Goal: Information Seeking & Learning: Find specific fact

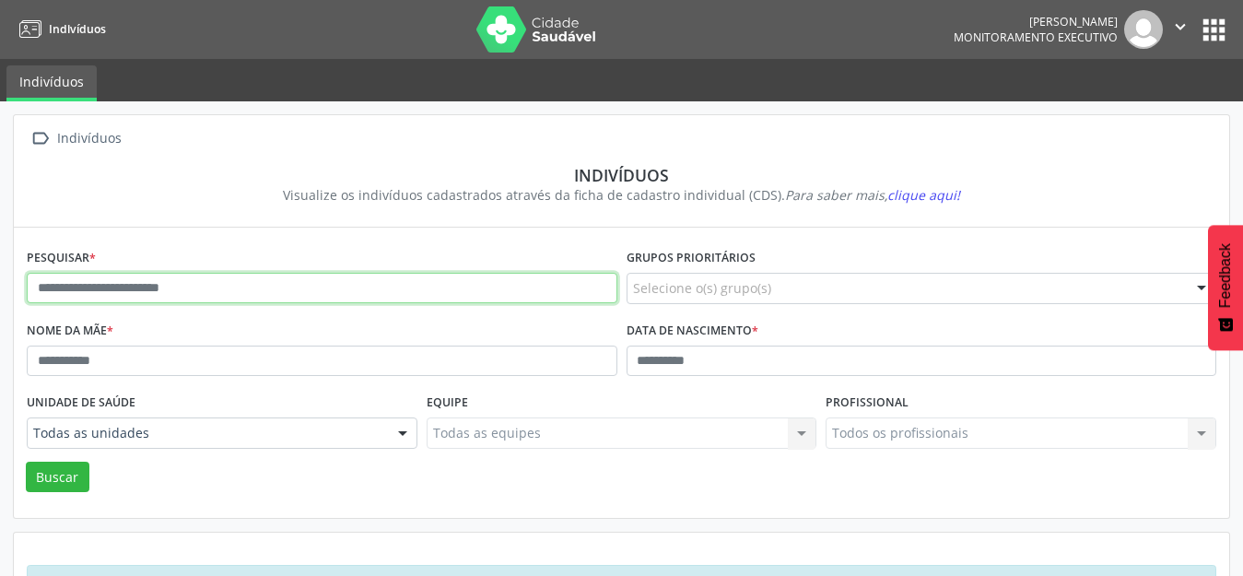
click at [53, 289] on input "text" at bounding box center [322, 288] width 591 height 31
type input "**********"
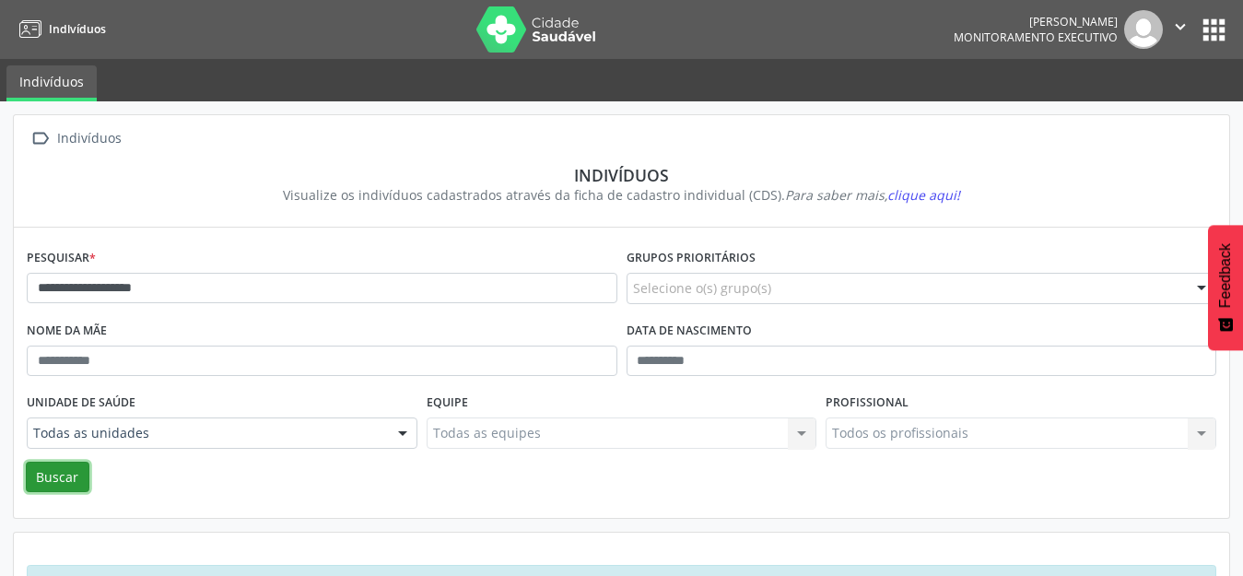
click at [49, 468] on button "Buscar" at bounding box center [58, 477] width 64 height 31
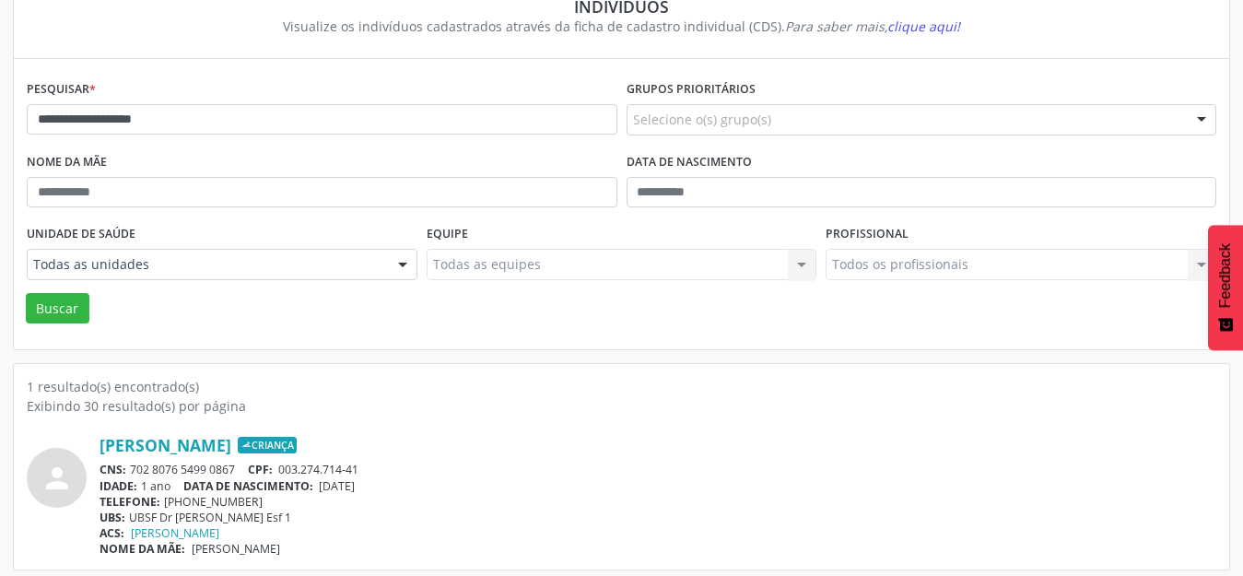
scroll to position [176, 0]
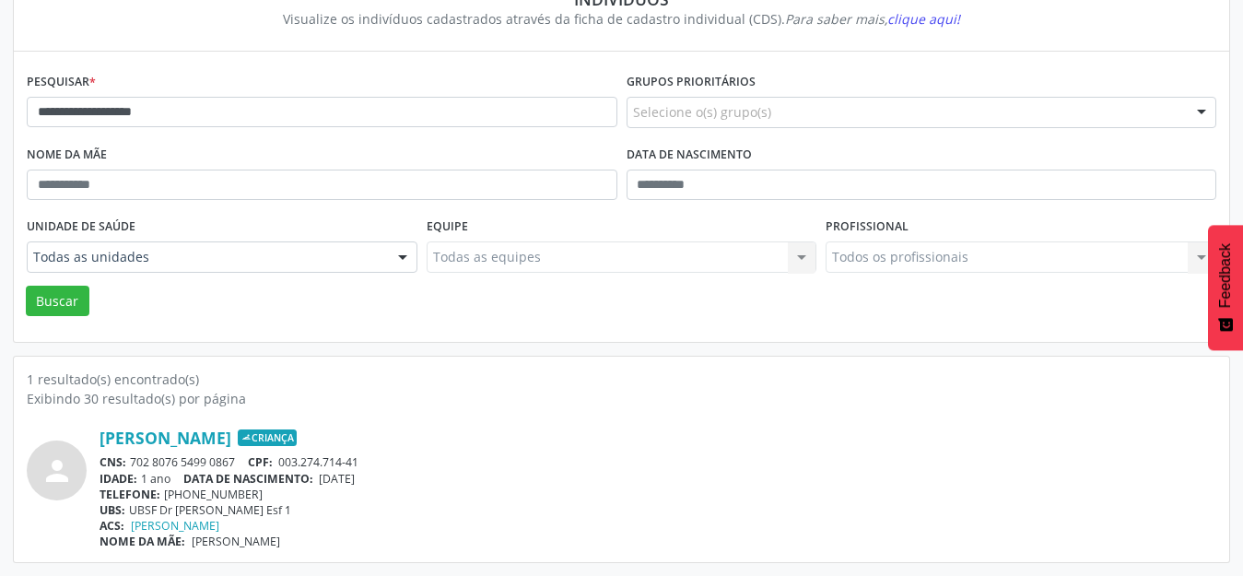
drag, startPoint x: 187, startPoint y: 546, endPoint x: 358, endPoint y: 561, distance: 172.1
click at [358, 561] on div "1 resultado(s) encontrado(s) Exibindo 30 resultado(s) por página person [PERSON…" at bounding box center [621, 459] width 1215 height 205
copy span "[PERSON_NAME]"
click at [104, 429] on link "[PERSON_NAME]" at bounding box center [166, 438] width 132 height 20
click at [356, 512] on div "UBS: UBSF Dr [PERSON_NAME] Esf 1" at bounding box center [658, 510] width 1117 height 16
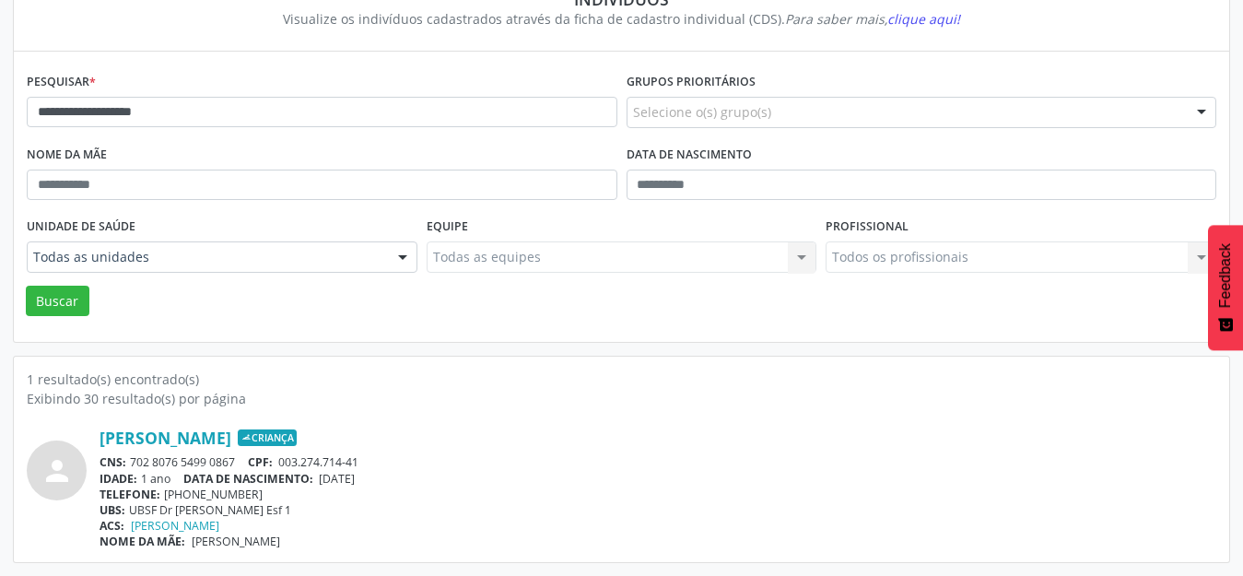
drag, startPoint x: 327, startPoint y: 475, endPoint x: 388, endPoint y: 480, distance: 61.1
click at [388, 480] on div "IDADE: 1 ano DATA DE NASCIMENTO: [DEMOGRAPHIC_DATA]" at bounding box center [658, 479] width 1117 height 16
copy span "[DATE]"
drag, startPoint x: 173, startPoint y: 484, endPoint x: 147, endPoint y: 482, distance: 26.8
click at [147, 482] on div "IDADE: 1 ano DATA DE NASCIMENTO: [DEMOGRAPHIC_DATA]" at bounding box center [658, 479] width 1117 height 16
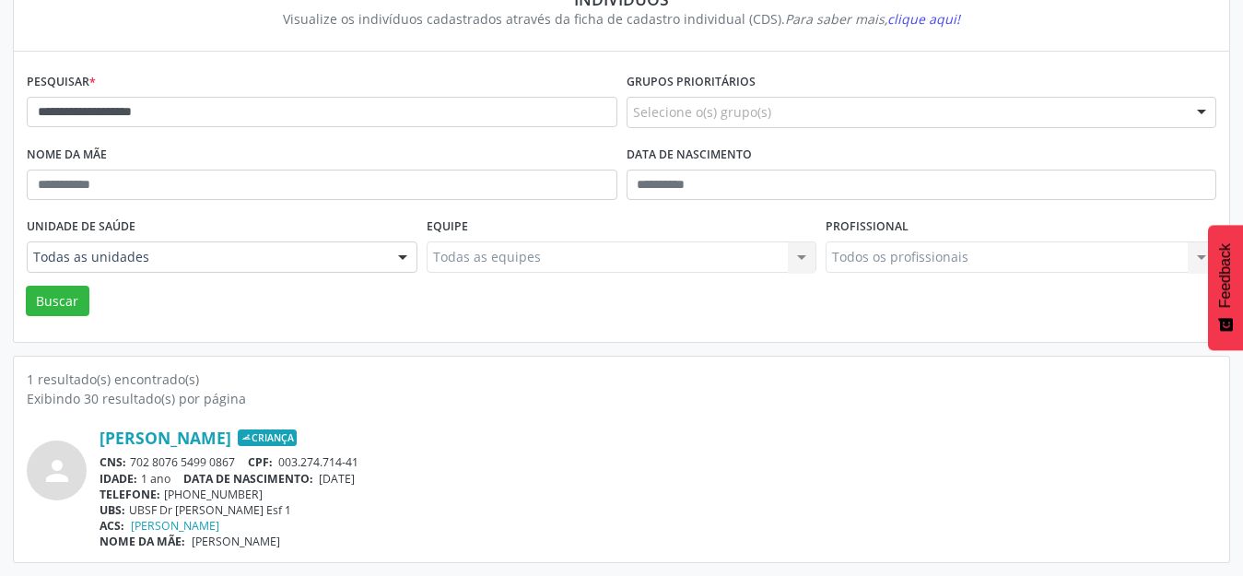
copy div "1 ano"
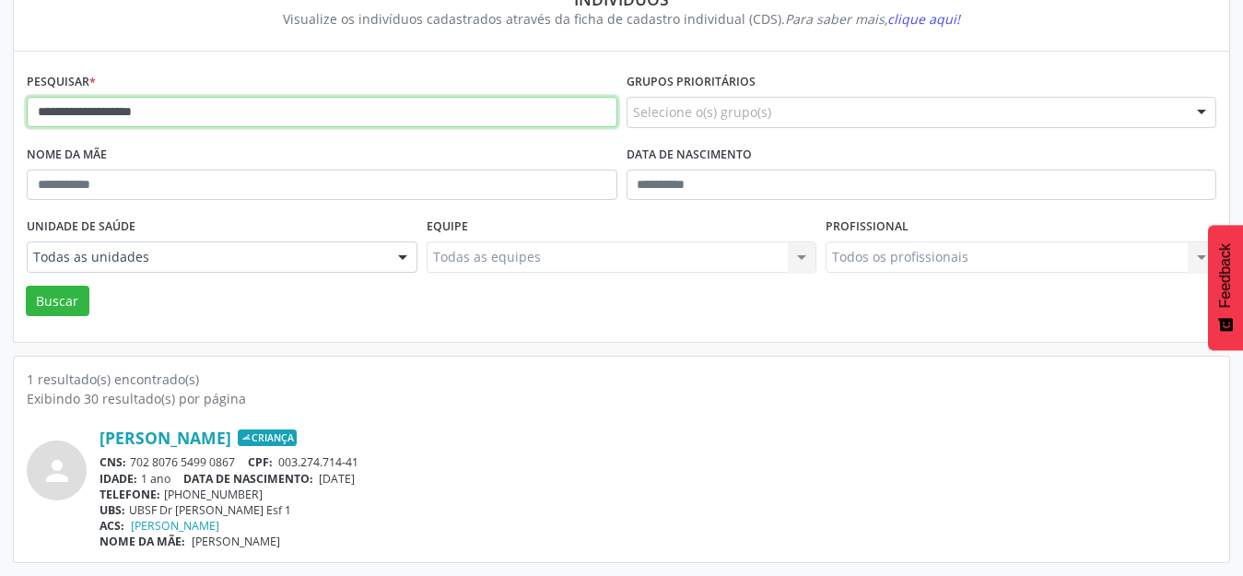
click at [150, 109] on input "**********" at bounding box center [322, 112] width 591 height 31
drag, startPoint x: 158, startPoint y: 111, endPoint x: 4, endPoint y: 91, distance: 155.1
click at [0, 93] on div "**********" at bounding box center [621, 250] width 1243 height 651
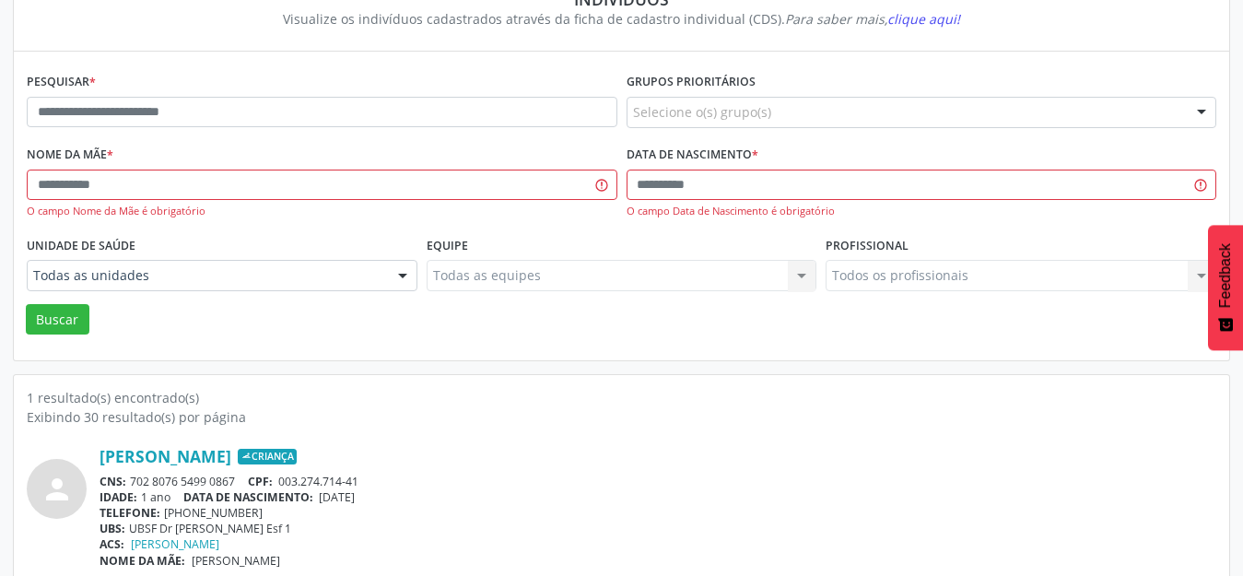
click at [451, 485] on div "CNS: 702 8076 5499 0867 CPF: 003.274.714-41" at bounding box center [658, 482] width 1117 height 16
drag, startPoint x: 196, startPoint y: 462, endPoint x: 472, endPoint y: 481, distance: 276.2
click at [472, 481] on div "CNS: 702 8076 5499 0867 CPF: 003.274.714-41" at bounding box center [658, 482] width 1117 height 16
